Goal: Find specific page/section: Find specific page/section

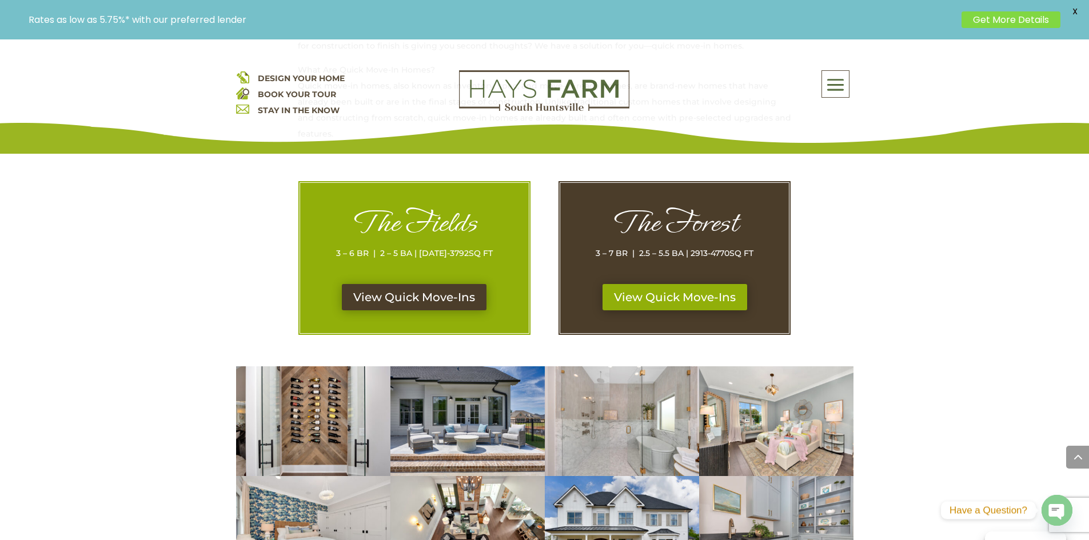
scroll to position [514, 0]
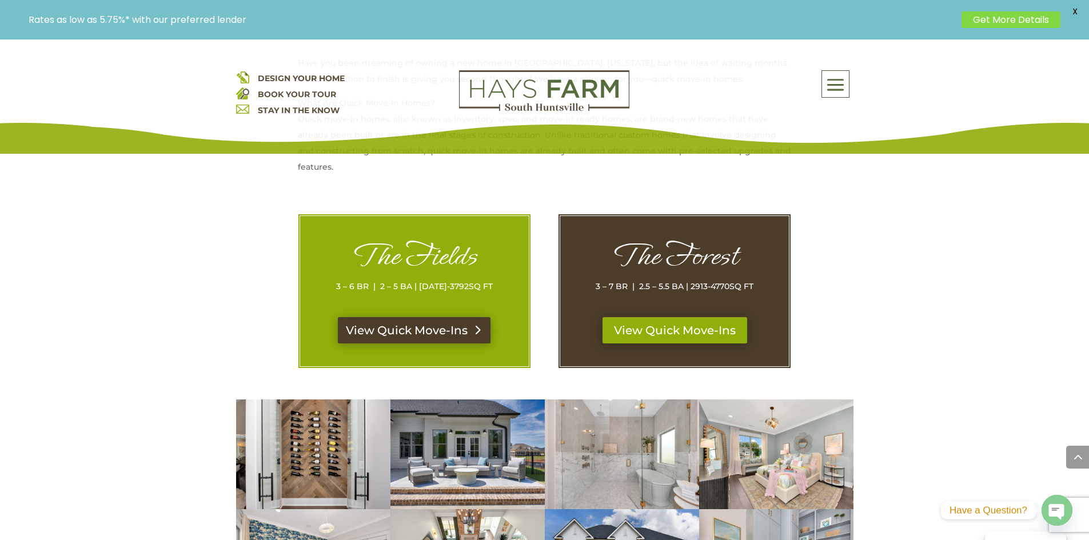
click at [386, 333] on link "View Quick Move-Ins" at bounding box center [414, 330] width 153 height 26
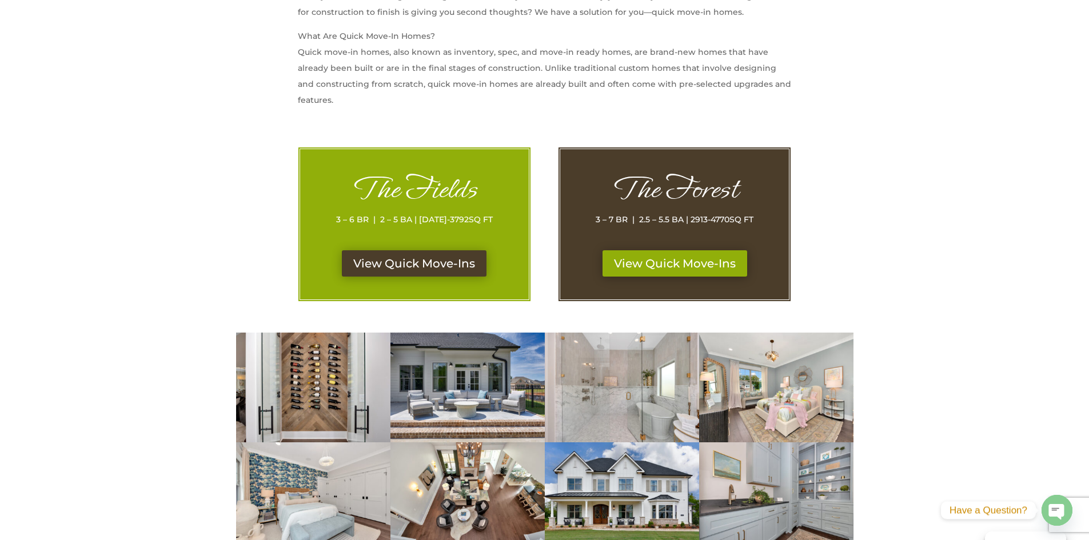
scroll to position [514, 0]
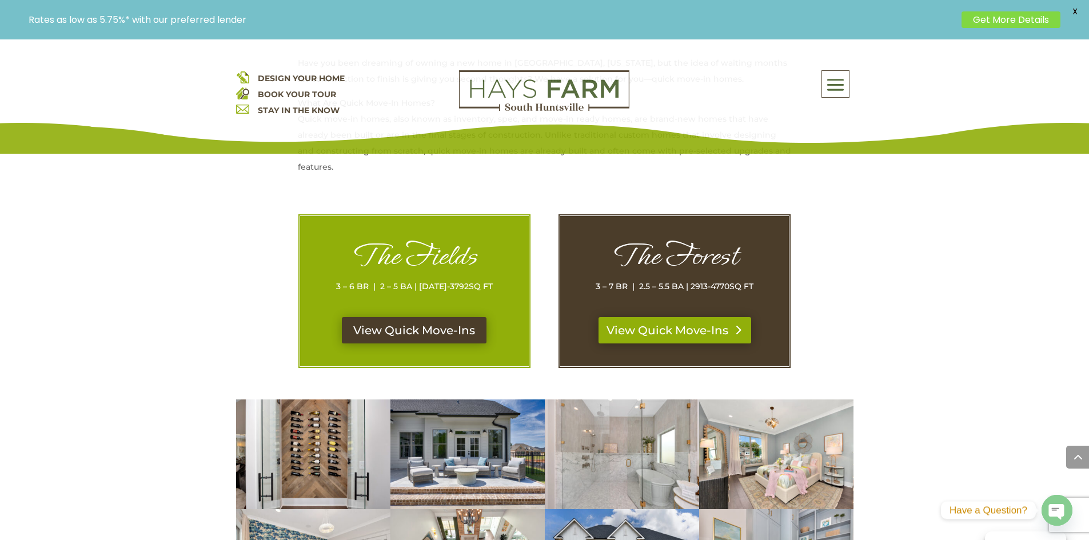
click at [676, 338] on link "View Quick Move-Ins" at bounding box center [674, 330] width 153 height 26
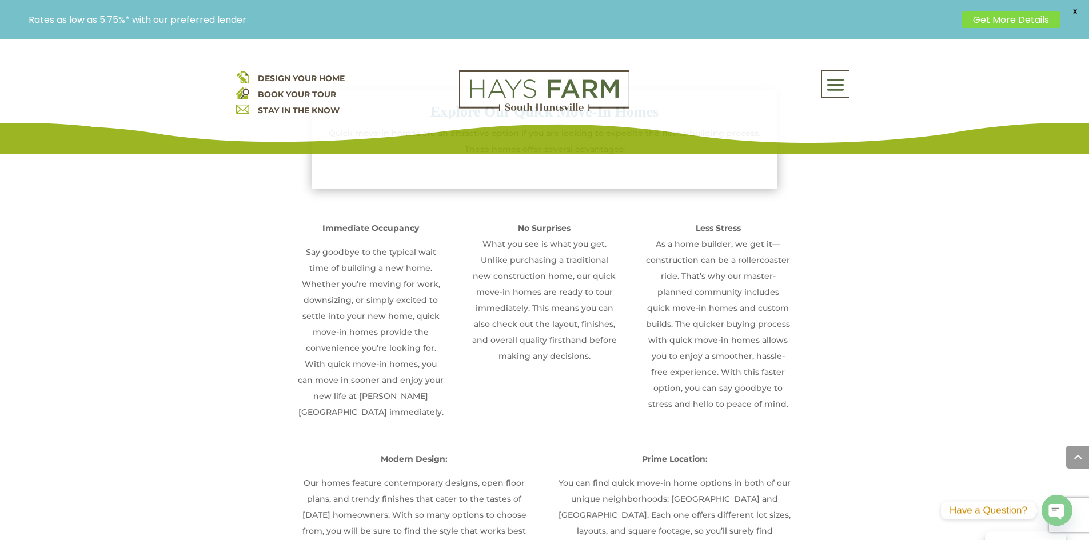
scroll to position [1200, 0]
